Goal: Task Accomplishment & Management: Complete application form

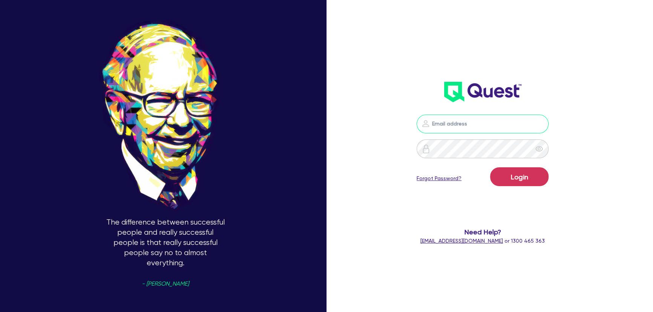
type input "[PERSON_NAME][EMAIL_ADDRESS][PERSON_NAME][DOMAIN_NAME]"
drag, startPoint x: 516, startPoint y: 167, endPoint x: 526, endPoint y: 171, distance: 11.2
click at [519, 168] on form "[PERSON_NAME][EMAIL_ADDRESS][PERSON_NAME][DOMAIN_NAME] Login Forgot Password? N…" at bounding box center [482, 180] width 173 height 131
click at [527, 172] on button "Login" at bounding box center [519, 176] width 58 height 19
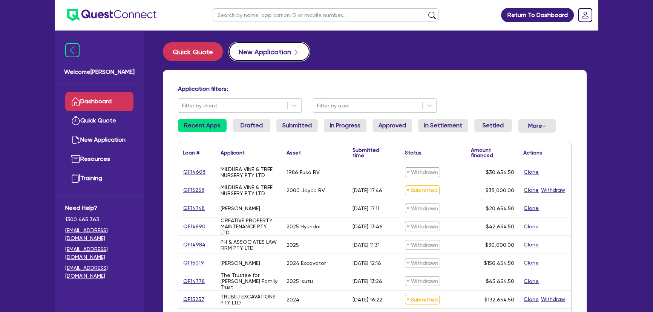
click at [258, 54] on button "New Application" at bounding box center [269, 51] width 81 height 19
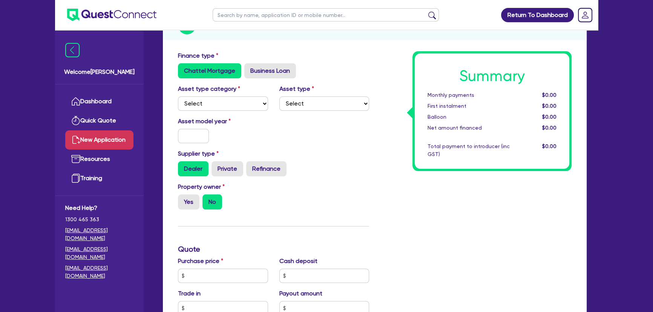
scroll to position [103, 0]
click at [234, 109] on select "Select Cars and light trucks Primary assets Secondary assets Tertiary assets" at bounding box center [223, 103] width 90 height 14
click at [263, 70] on label "Business Loan" at bounding box center [270, 70] width 52 height 15
click at [249, 68] on input "Business Loan" at bounding box center [246, 65] width 5 height 5
radio input "true"
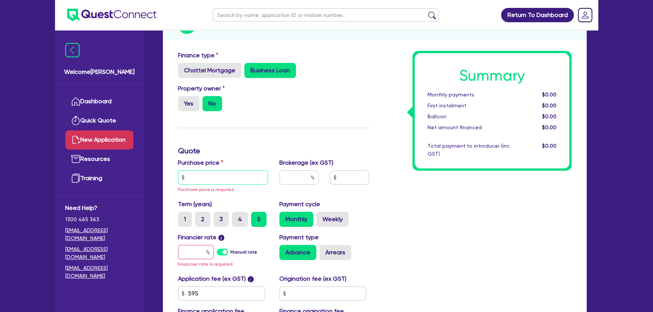
click at [203, 180] on input "text" at bounding box center [223, 178] width 90 height 14
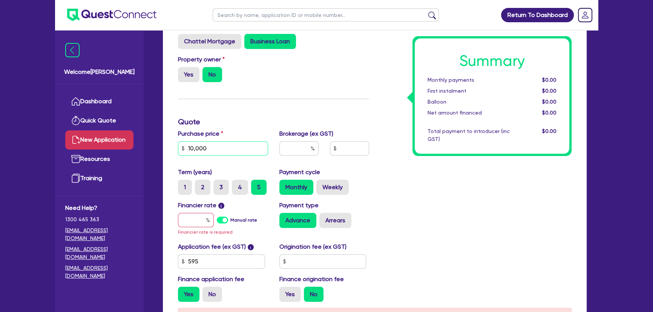
scroll to position [171, 0]
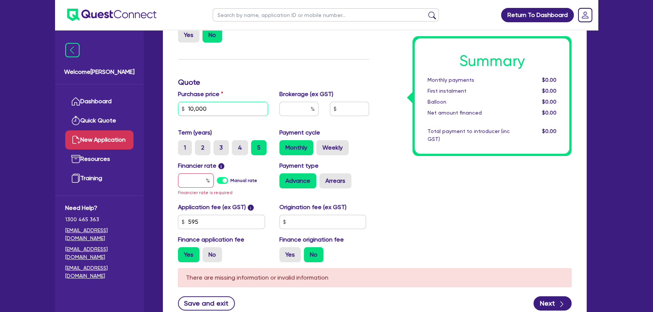
type input "10,000"
click at [192, 184] on input "text" at bounding box center [196, 181] width 36 height 14
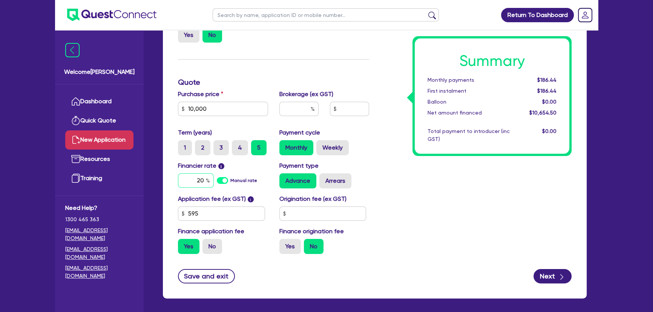
type input "20"
click at [297, 114] on input "text" at bounding box center [299, 109] width 39 height 14
type input "4"
type input "426.18"
click at [546, 280] on button "Next" at bounding box center [553, 276] width 38 height 14
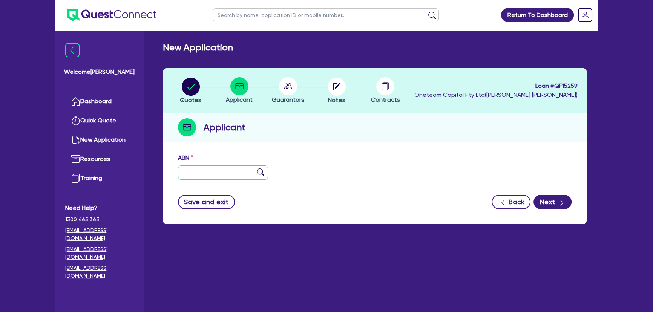
click at [230, 169] on input "text" at bounding box center [223, 173] width 90 height 14
click at [236, 173] on input "text" at bounding box center [223, 173] width 90 height 14
paste input "54 671 032 358"
type input "54 671 032 358"
click at [258, 172] on img at bounding box center [261, 173] width 8 height 8
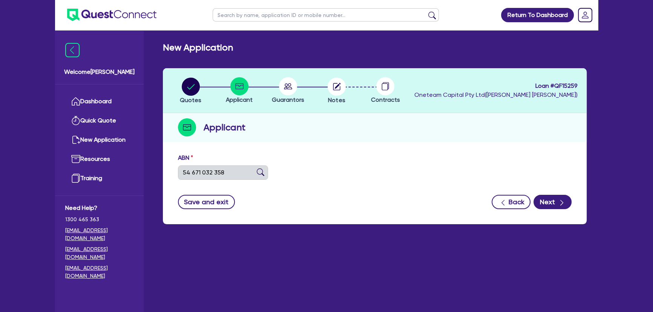
type input "NOLLAMARA GROUP PTY LTD"
select select "COMPANY"
type input "[DATE]"
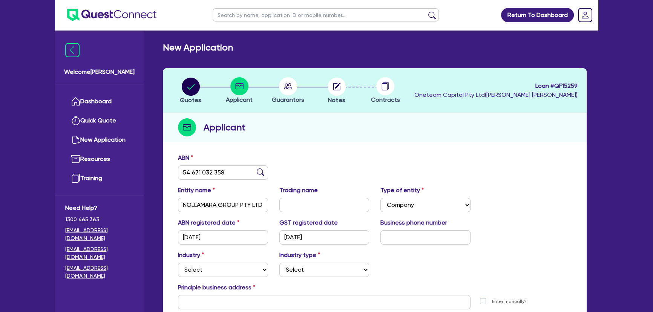
drag, startPoint x: 322, startPoint y: 94, endPoint x: 343, endPoint y: 83, distance: 23.6
click at [331, 90] on li "Notes" at bounding box center [336, 90] width 49 height 26
click at [346, 83] on button "Notes" at bounding box center [336, 91] width 19 height 28
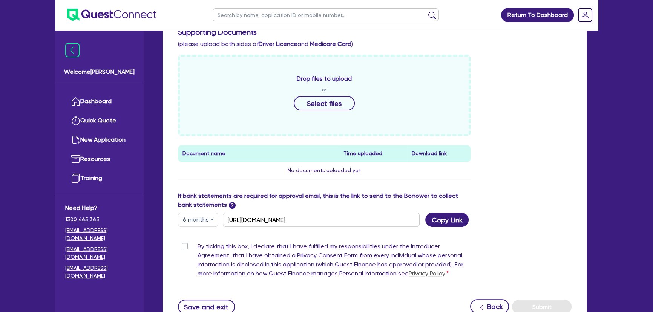
scroll to position [360, 0]
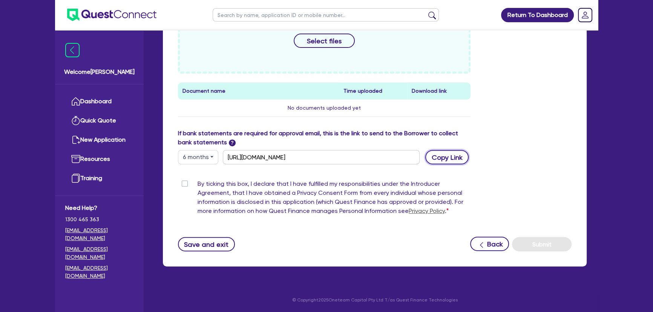
click at [446, 156] on button "Copy Link" at bounding box center [447, 157] width 43 height 14
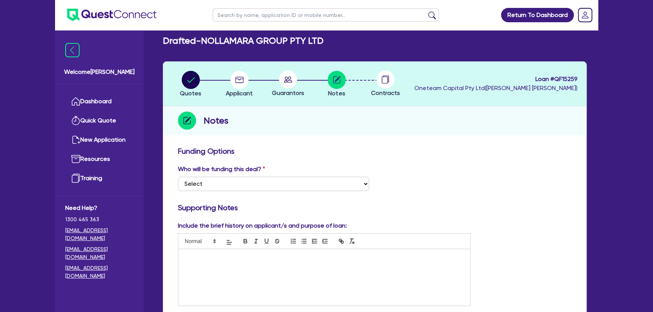
scroll to position [0, 0]
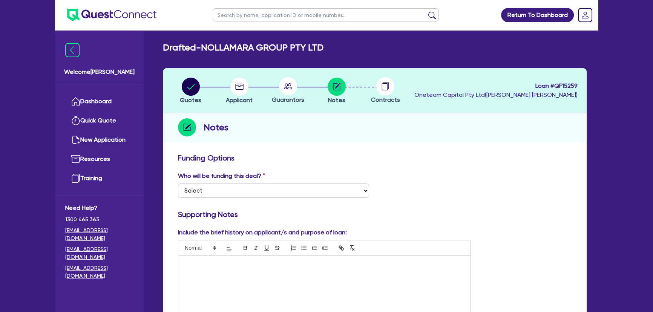
click at [118, 15] on img at bounding box center [111, 15] width 89 height 12
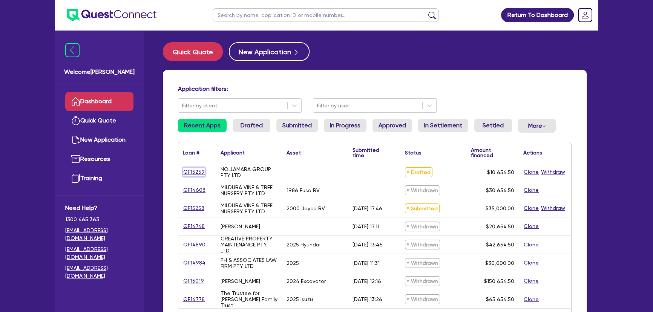
click at [197, 174] on link "QF15259" at bounding box center [194, 172] width 22 height 9
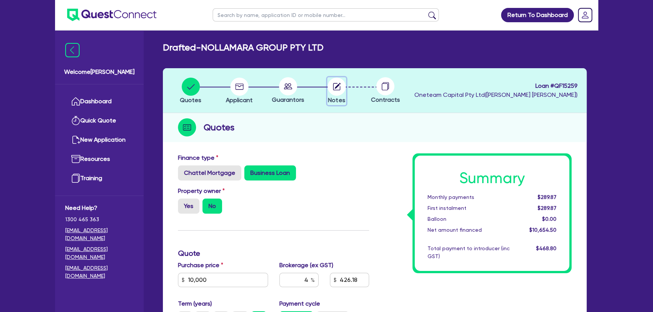
click at [336, 89] on circle "button" at bounding box center [337, 87] width 18 height 18
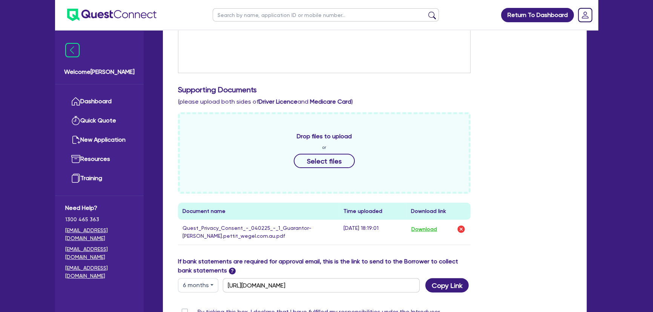
scroll to position [343, 0]
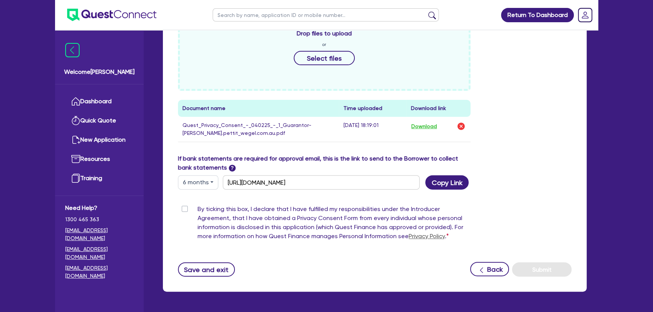
click at [198, 210] on label "By ticking this box, I declare that I have fulfilled my responsibilities under …" at bounding box center [334, 224] width 273 height 39
click at [184, 210] on input "By ticking this box, I declare that I have fulfilled my responsibilities under …" at bounding box center [181, 208] width 6 height 7
checkbox input "true"
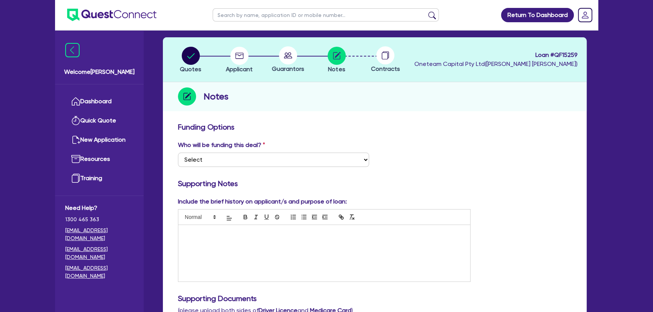
scroll to position [0, 0]
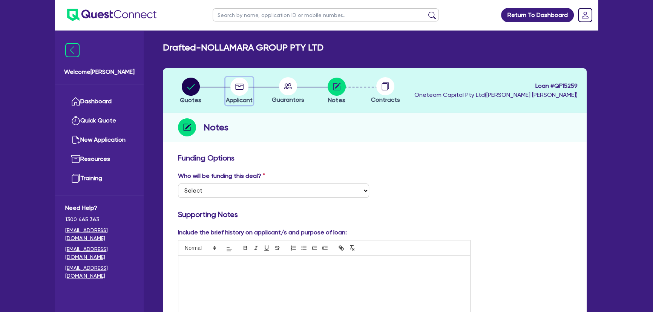
click at [244, 91] on circle "button" at bounding box center [239, 87] width 18 height 18
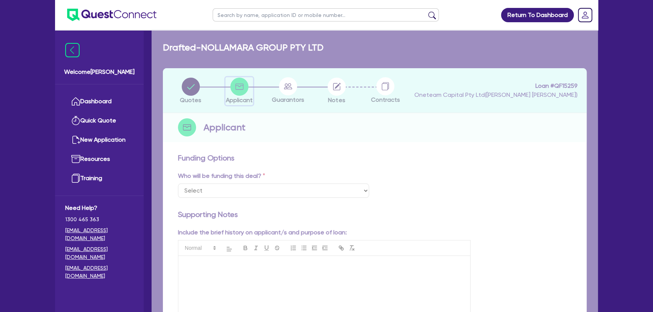
select select "COMPANY"
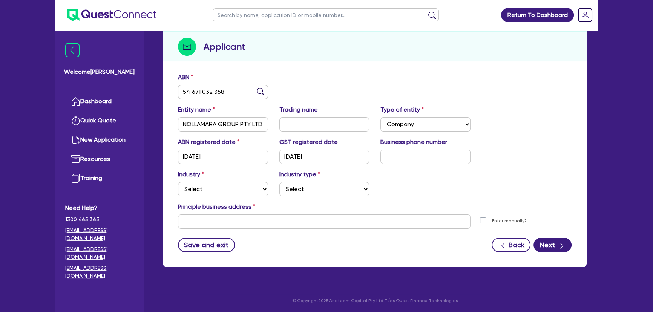
scroll to position [81, 0]
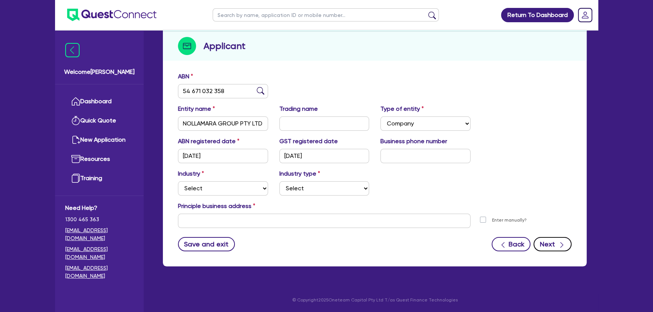
click at [556, 245] on button "Next" at bounding box center [553, 244] width 38 height 14
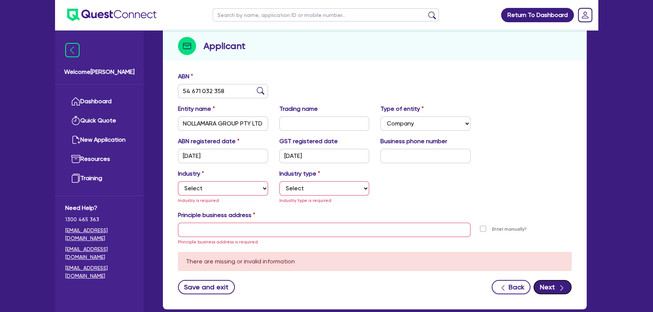
scroll to position [0, 0]
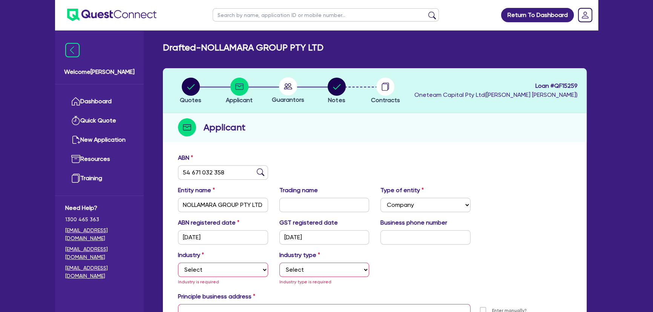
click at [295, 88] on circle at bounding box center [288, 86] width 18 height 18
click at [350, 84] on li "Notes" at bounding box center [336, 90] width 49 height 26
click at [340, 86] on circle "button" at bounding box center [337, 87] width 18 height 18
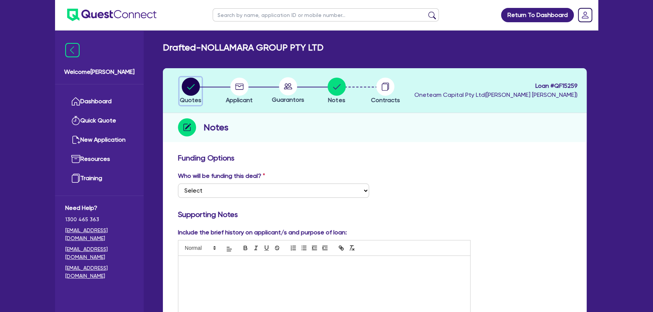
click at [193, 90] on circle "button" at bounding box center [191, 87] width 18 height 18
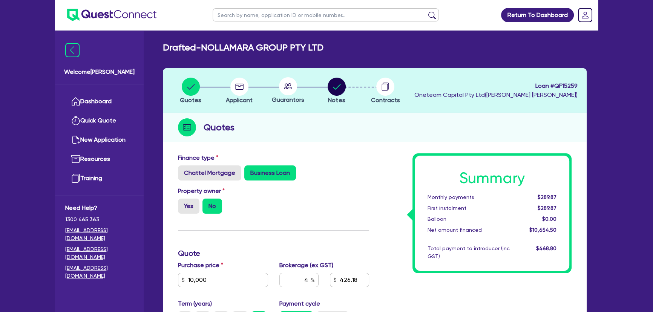
click at [284, 87] on circle at bounding box center [288, 86] width 18 height 18
click at [238, 89] on circle "button" at bounding box center [239, 87] width 18 height 18
select select "COMPANY"
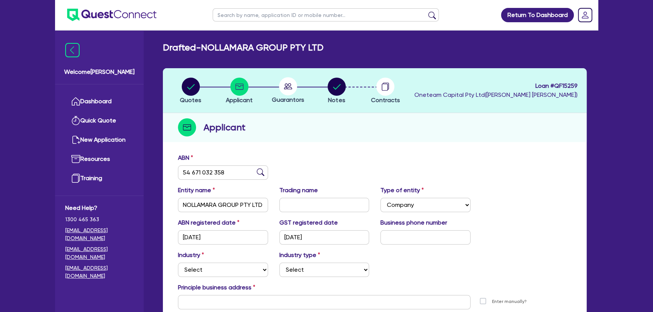
click at [290, 81] on circle at bounding box center [288, 86] width 18 height 18
click at [339, 86] on circle "button" at bounding box center [337, 87] width 18 height 18
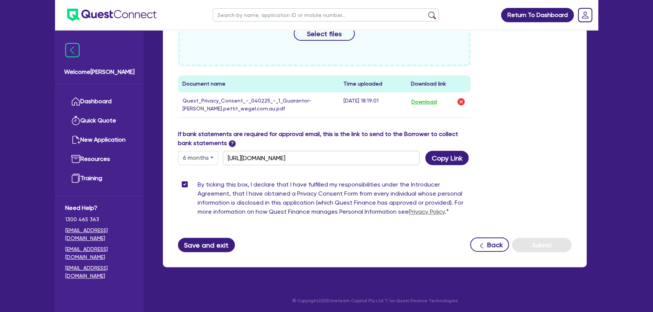
scroll to position [368, 0]
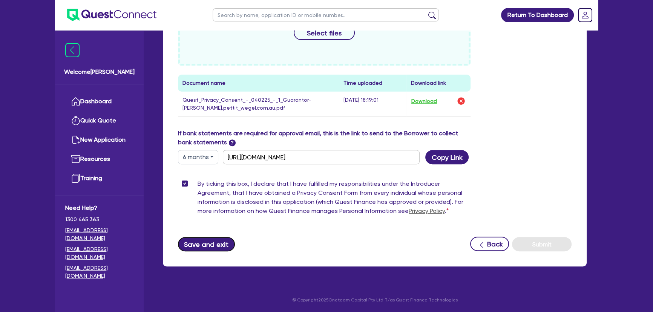
click at [205, 243] on button "Save and exit" at bounding box center [206, 244] width 57 height 14
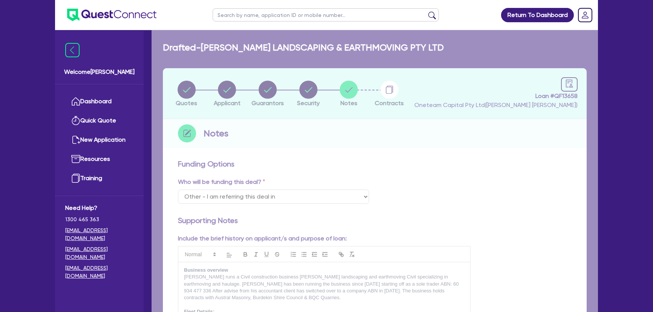
select select "Other"
